Goal: Transaction & Acquisition: Register for event/course

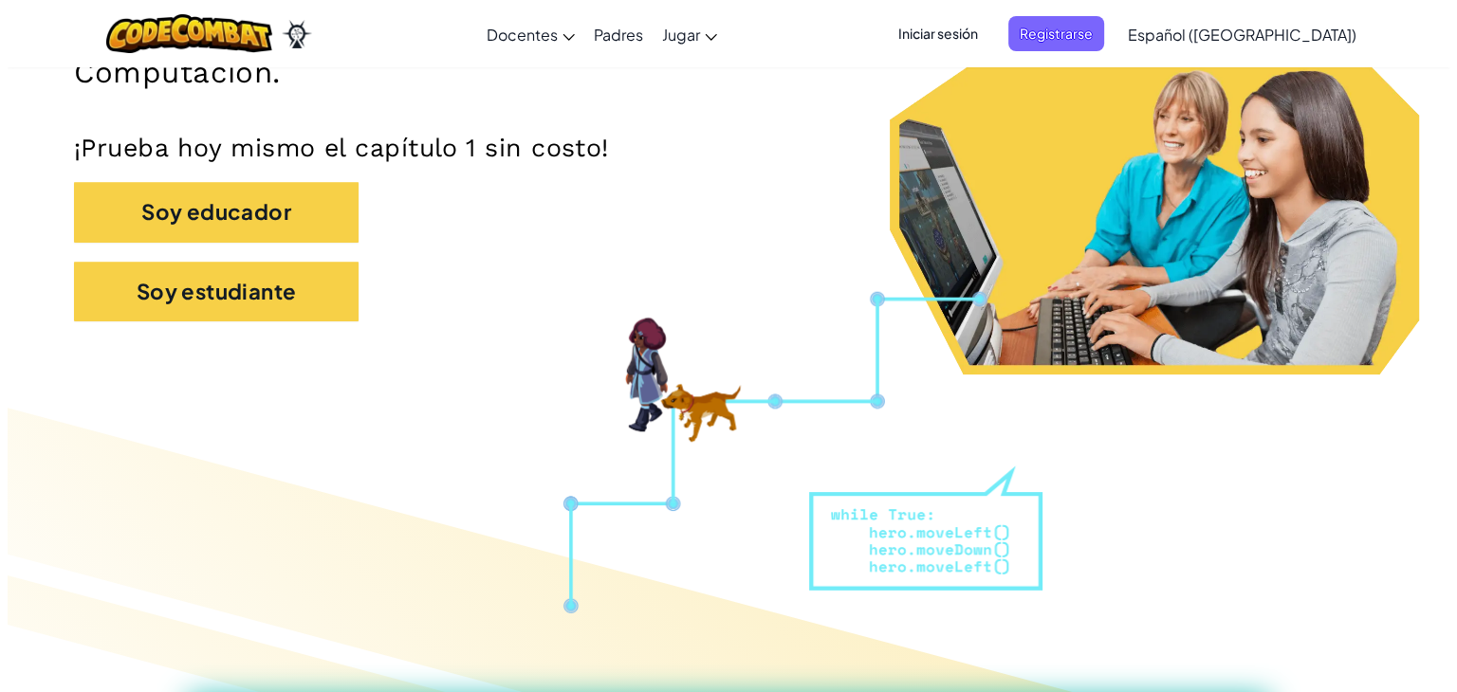
scroll to position [351, 0]
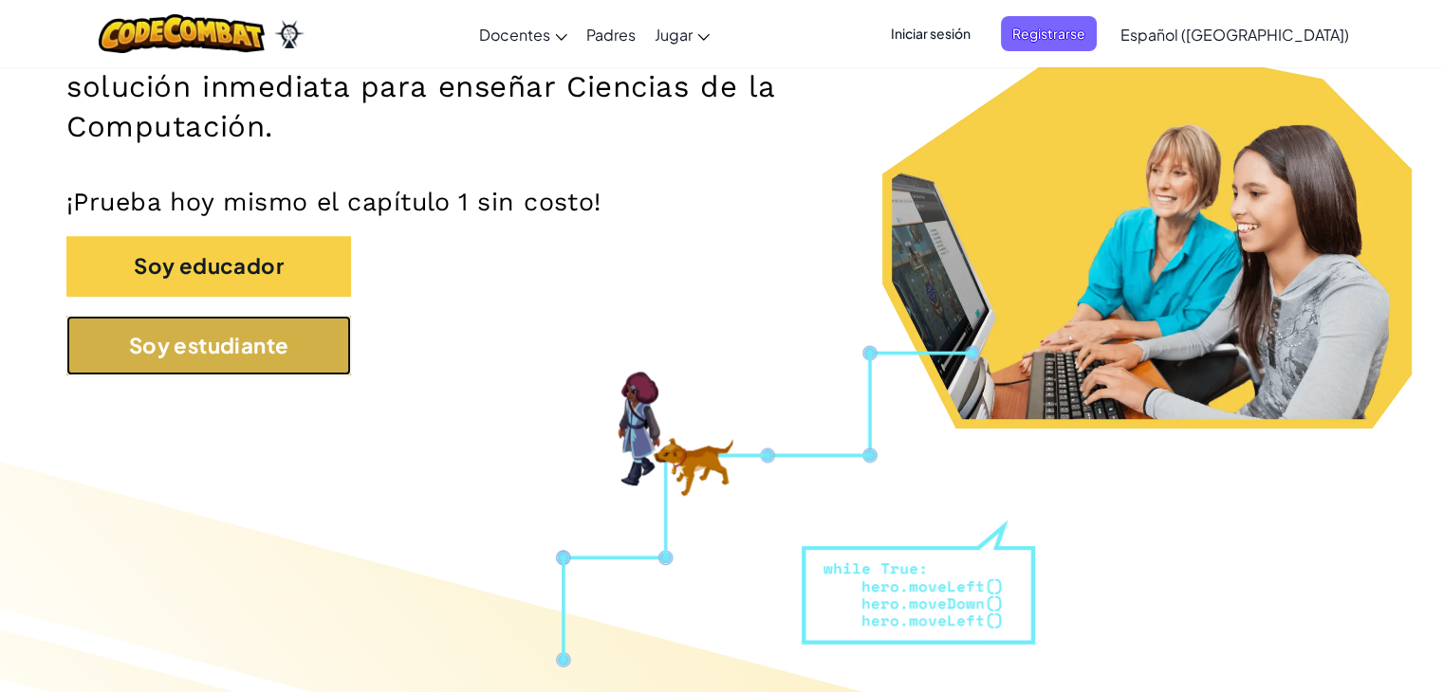
click at [258, 348] on button "Soy estudiante" at bounding box center [208, 346] width 285 height 60
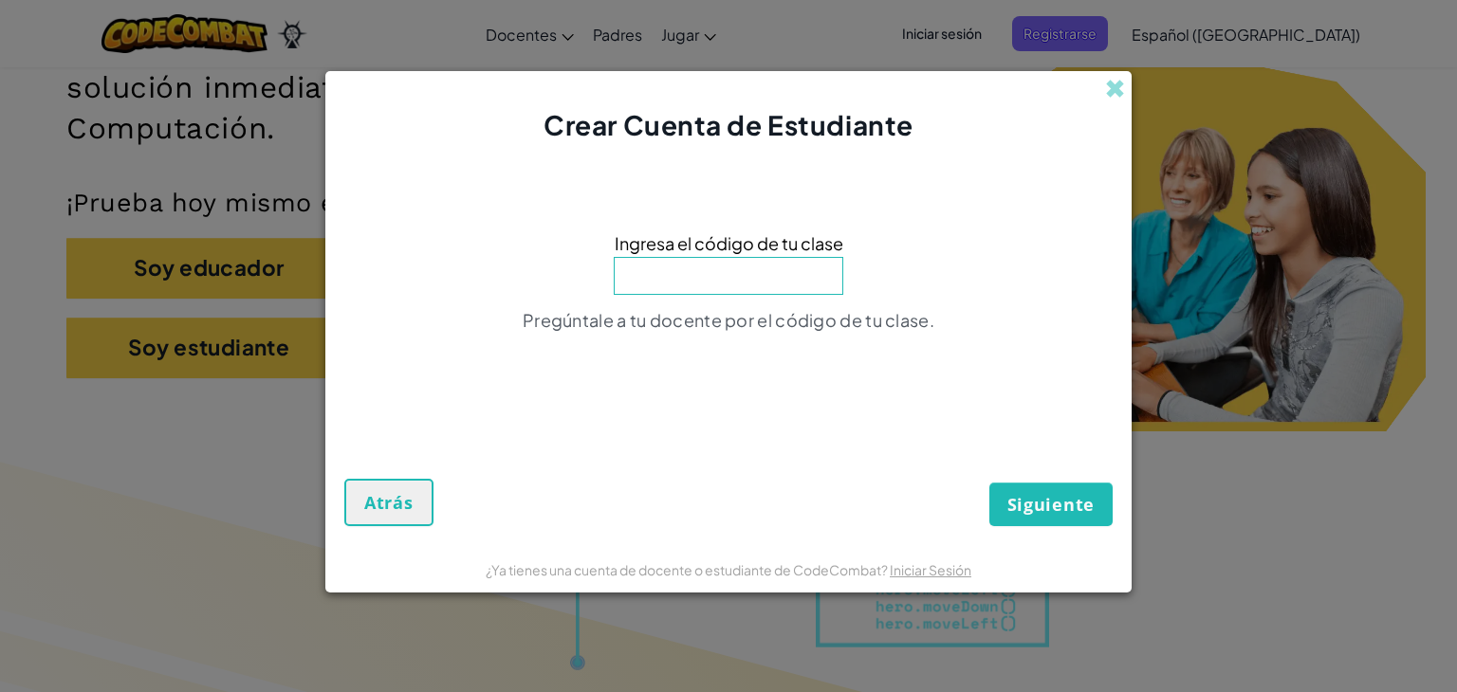
click at [1103, 90] on div "Crear Cuenta de Estudiante" at bounding box center [728, 107] width 806 height 73
click at [1122, 92] on span at bounding box center [1115, 89] width 20 height 20
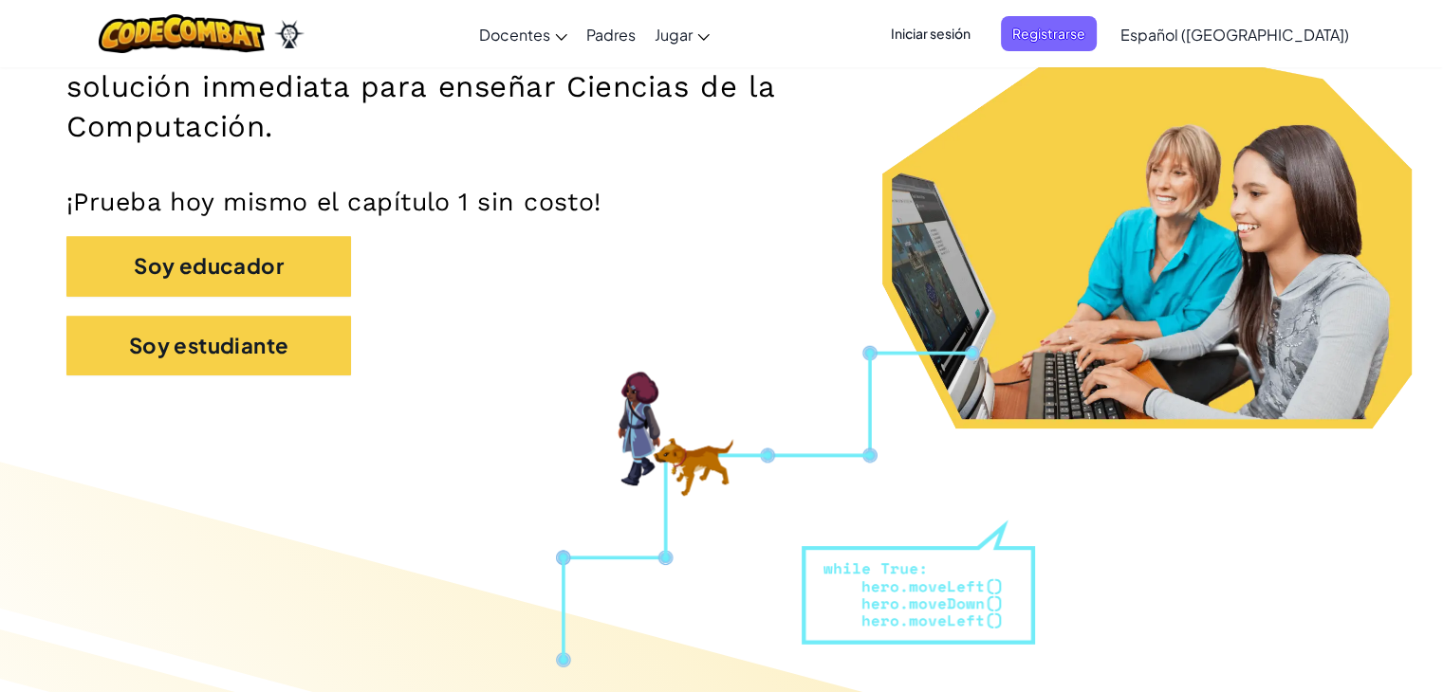
click at [982, 28] on span "Iniciar sesión" at bounding box center [930, 33] width 102 height 35
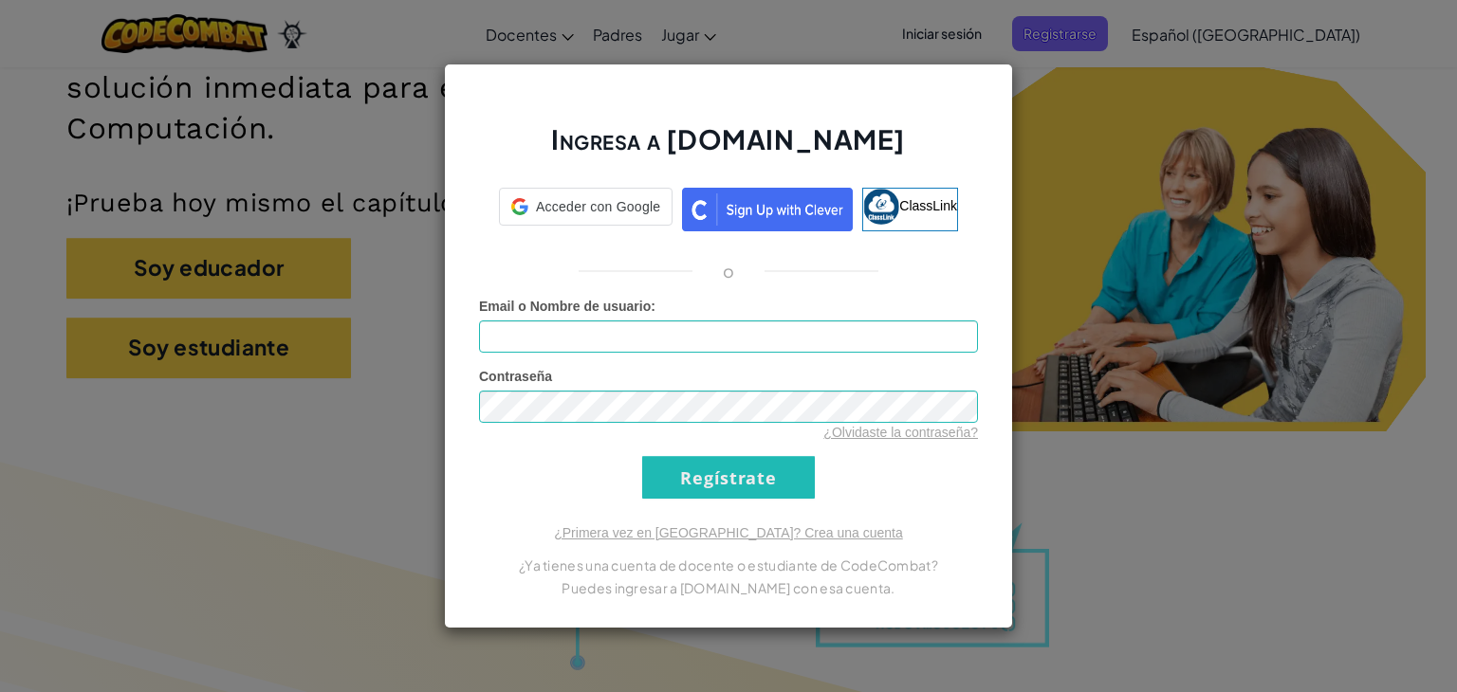
click at [1015, 28] on div "Ingresa a [DOMAIN_NAME] Acceder con Google Acceder con Google. Se abre en una p…" at bounding box center [728, 346] width 1457 height 692
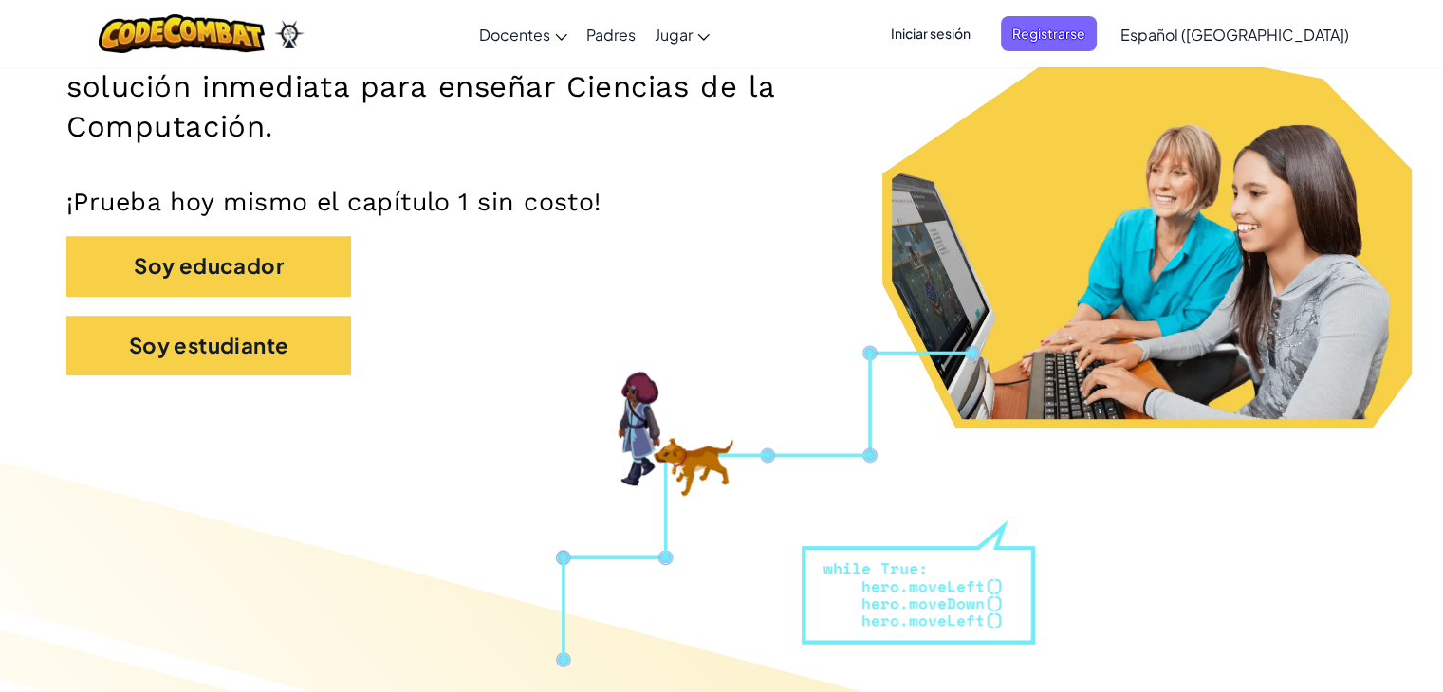
click at [982, 28] on span "Iniciar sesión" at bounding box center [930, 33] width 102 height 35
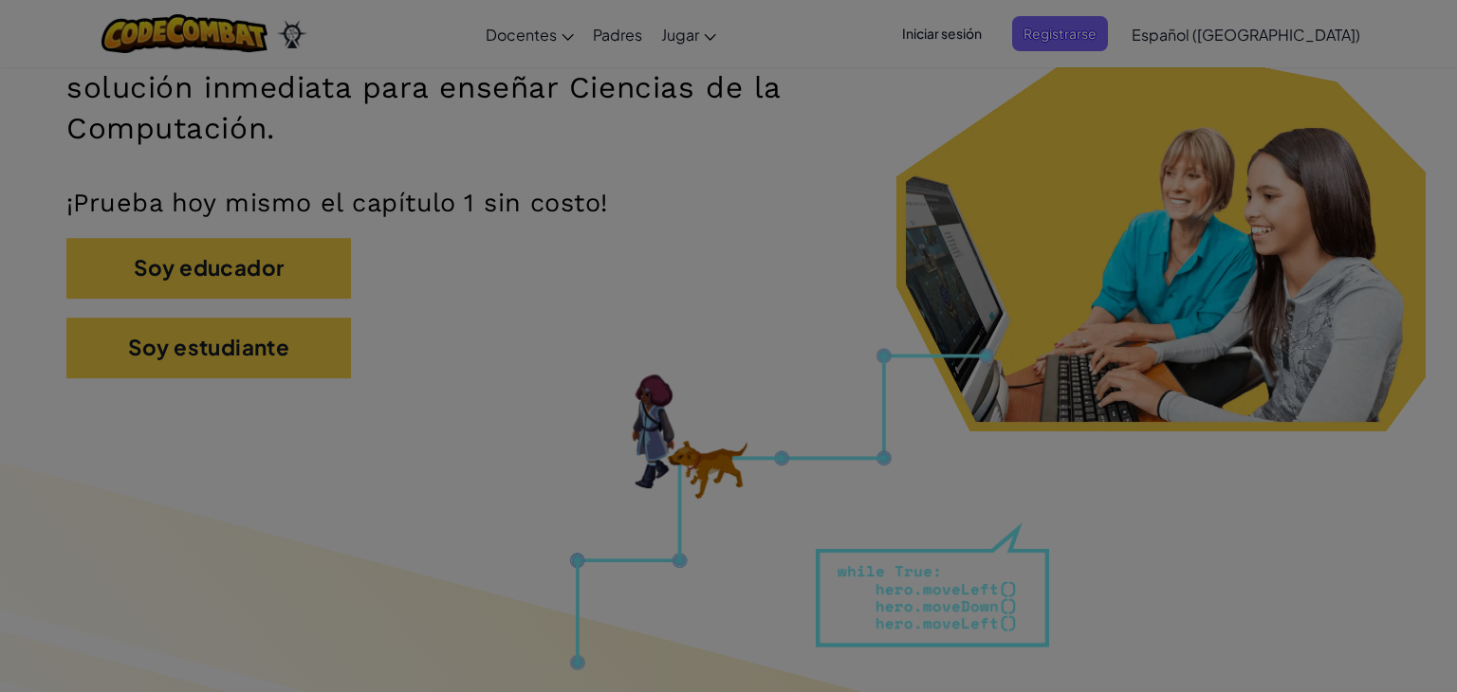
type input "[EMAIL_ADDRESS][DOMAIN_NAME]"
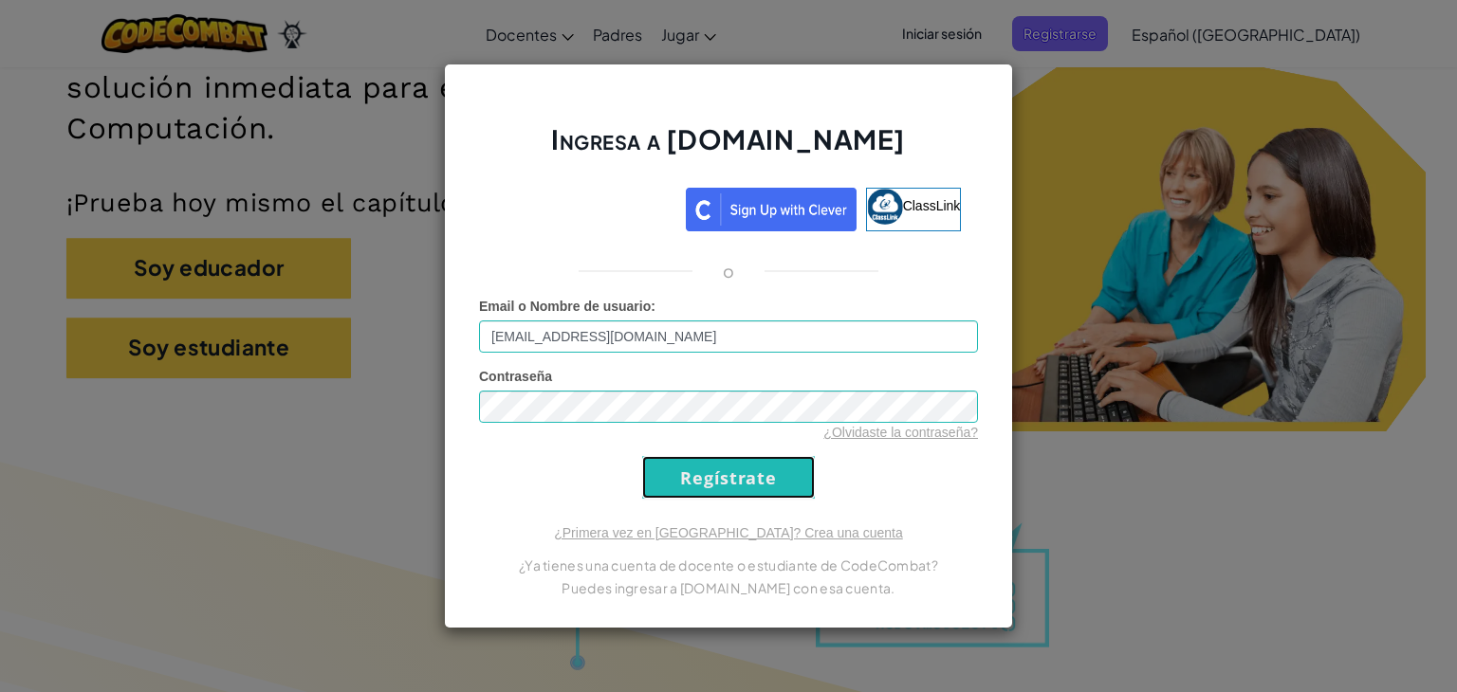
click at [752, 468] on input "Regístrate" at bounding box center [728, 477] width 173 height 43
click at [710, 472] on input "Regístrate" at bounding box center [728, 477] width 173 height 43
